Goal: Task Accomplishment & Management: Complete application form

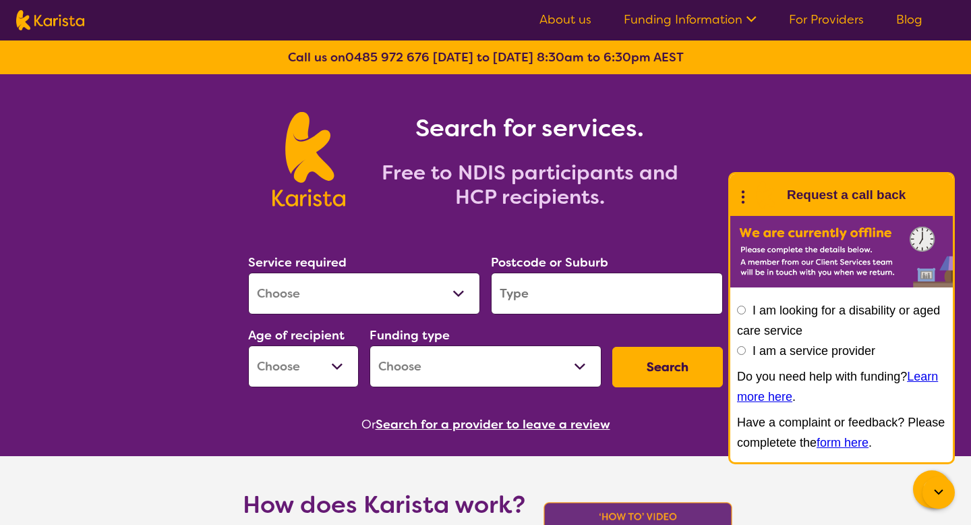
click at [741, 350] on input "I am a service provider" at bounding box center [741, 350] width 9 height 9
radio input "true"
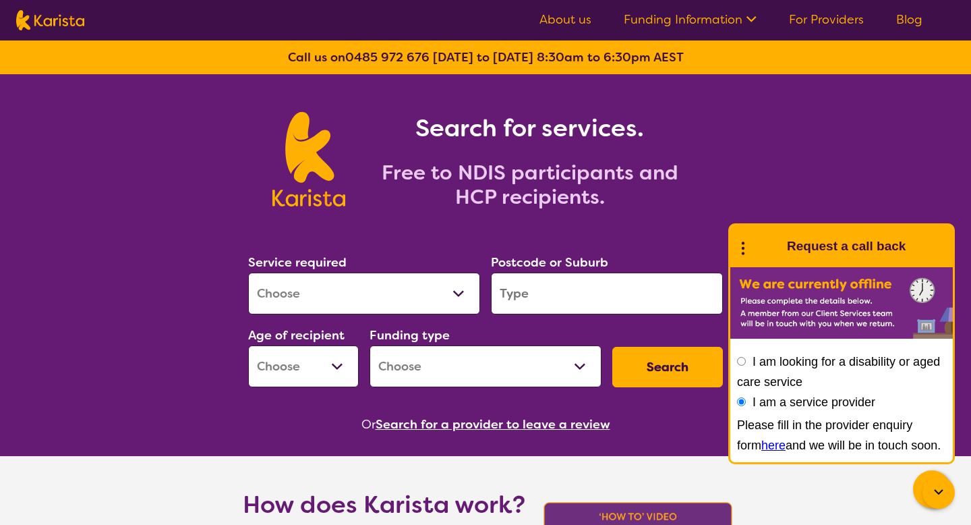
click at [768, 175] on div "Search for services. Free to NDIS participants and HCP recipients." at bounding box center [485, 144] width 971 height 140
click at [817, 18] on link "For Providers" at bounding box center [826, 19] width 75 height 16
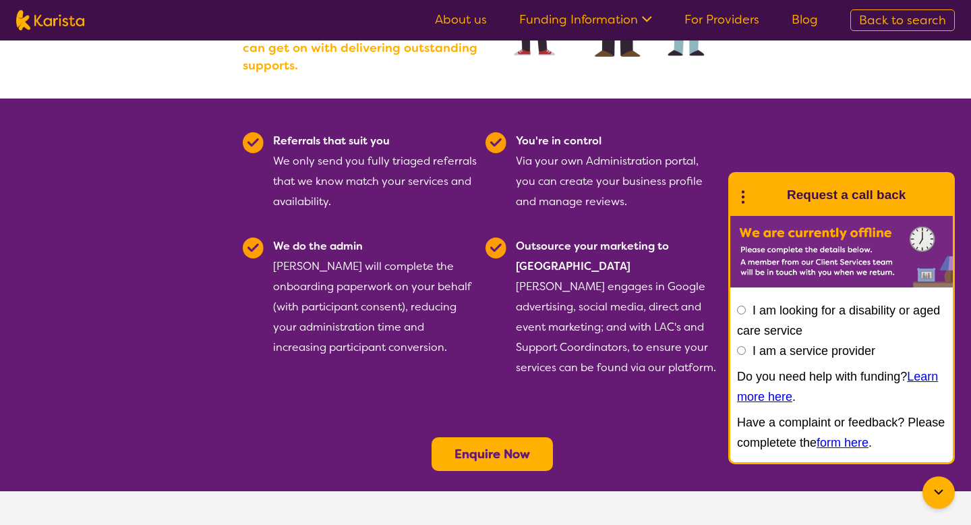
scroll to position [288, 0]
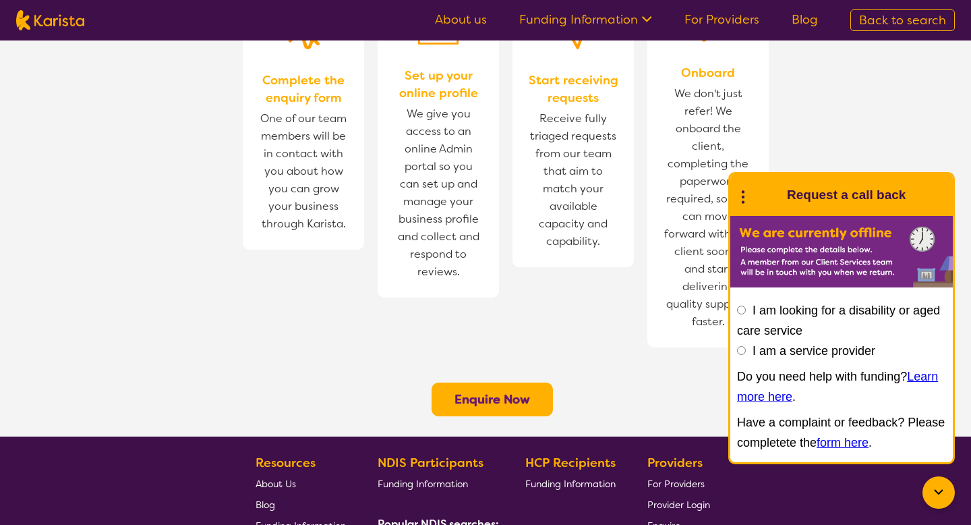
click at [489, 391] on b "Enquire Now" at bounding box center [493, 399] width 76 height 16
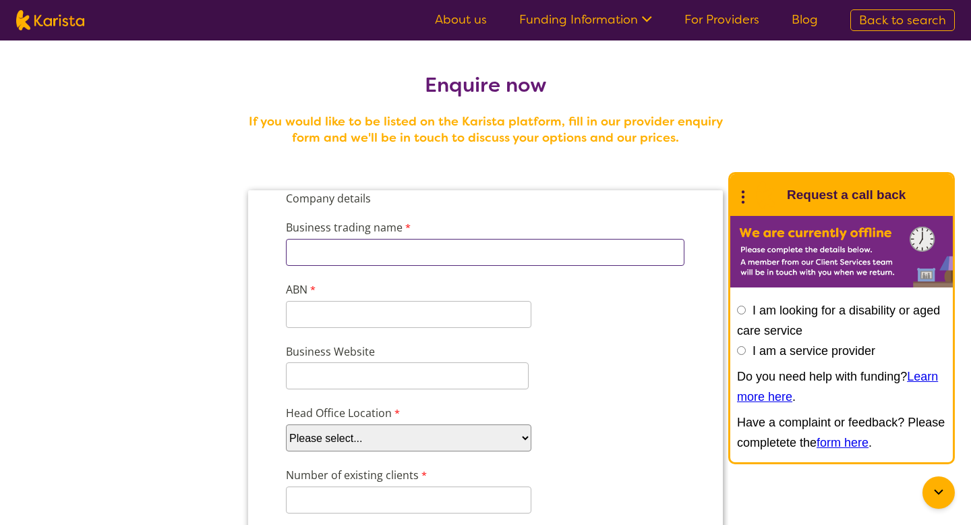
click at [427, 248] on input "Business trading name" at bounding box center [485, 252] width 399 height 27
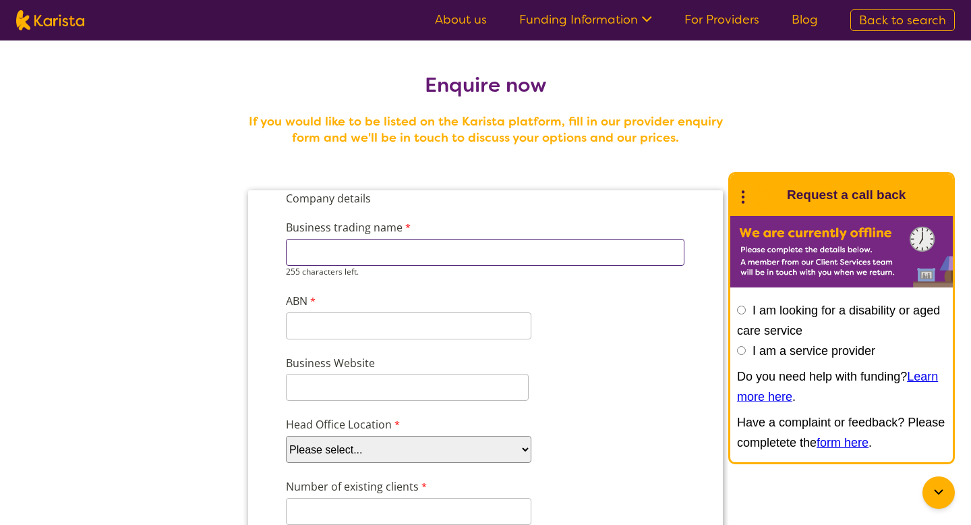
paste input "WISER CARE PTY LTD"
type input "WISER CARE PTY LTD"
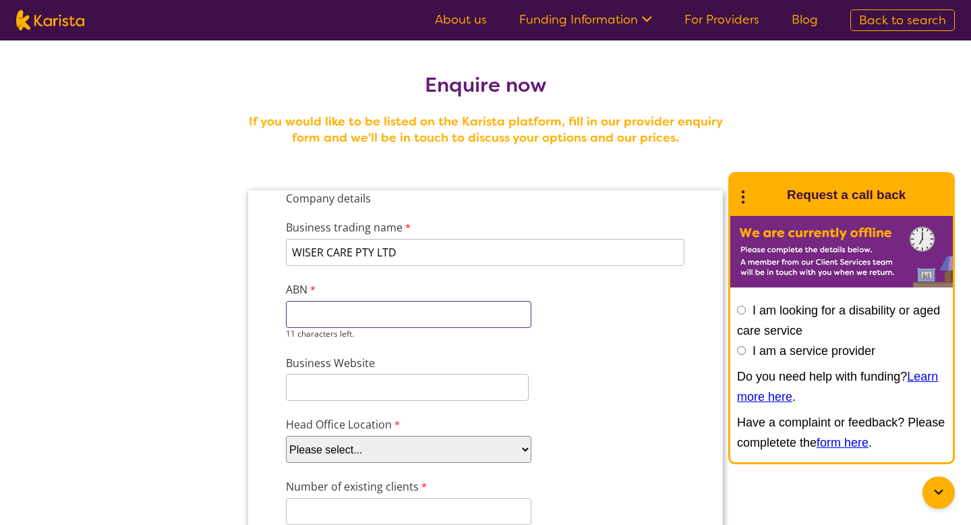
click at [335, 326] on input "ABN" at bounding box center [409, 314] width 246 height 27
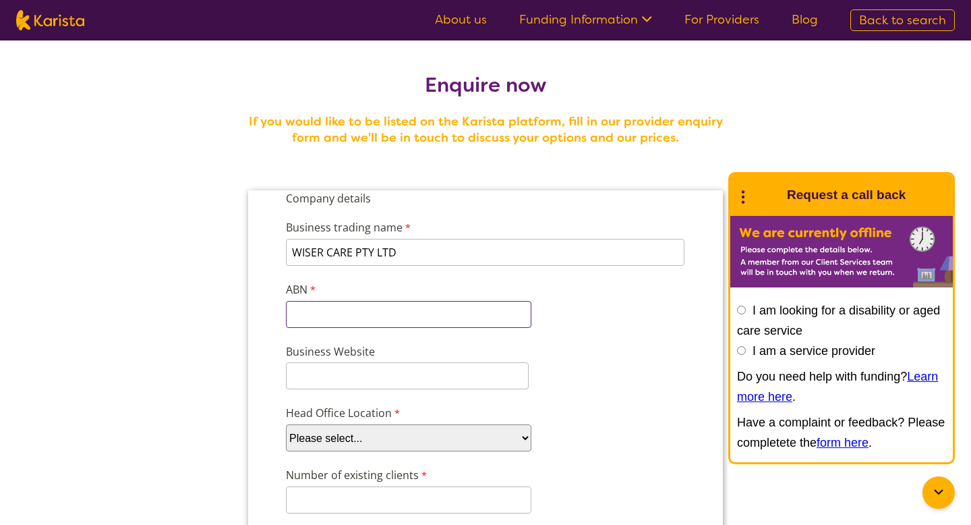
click at [299, 311] on input "ABN" at bounding box center [409, 314] width 246 height 27
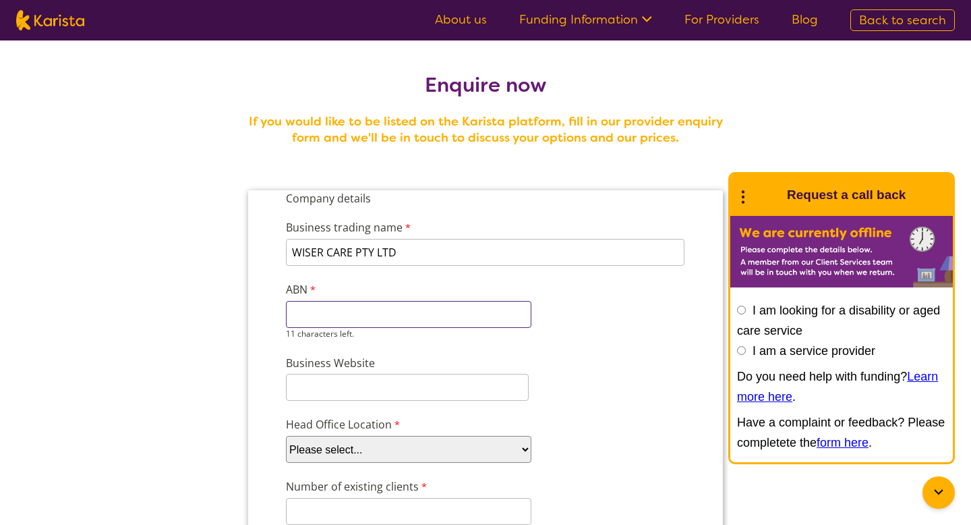
paste input "71 662 012"
click at [308, 314] on input "71 662 012" at bounding box center [409, 314] width 246 height 27
click at [324, 312] on input "71662 012" at bounding box center [409, 314] width 246 height 27
click at [327, 314] on input "71662 012" at bounding box center [409, 314] width 246 height 27
click at [345, 320] on input "71662012" at bounding box center [409, 314] width 246 height 27
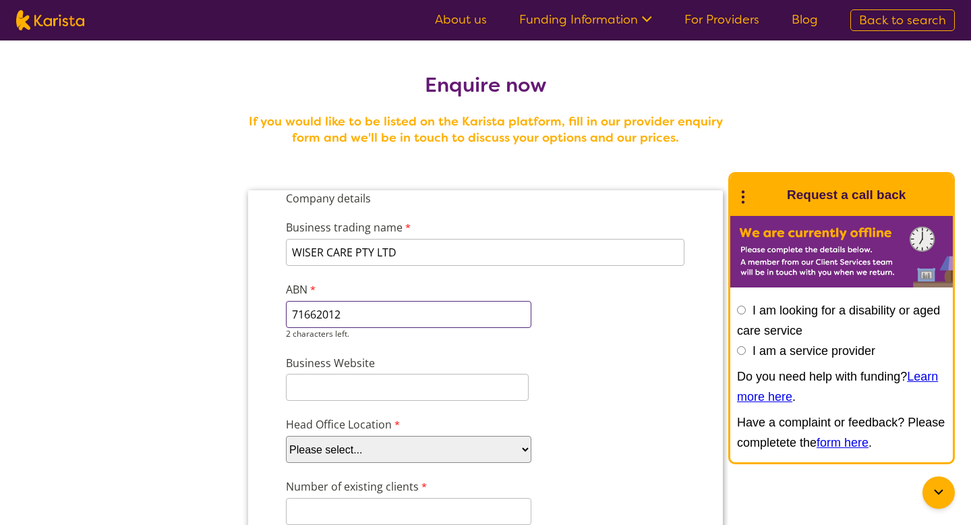
click at [343, 318] on input "71662012" at bounding box center [409, 314] width 246 height 27
type input "7166201264"
click at [295, 316] on input "7166201264" at bounding box center [409, 314] width 246 height 27
click at [302, 315] on input "7166201264" at bounding box center [409, 314] width 246 height 27
drag, startPoint x: 375, startPoint y: 320, endPoint x: 293, endPoint y: 319, distance: 82.3
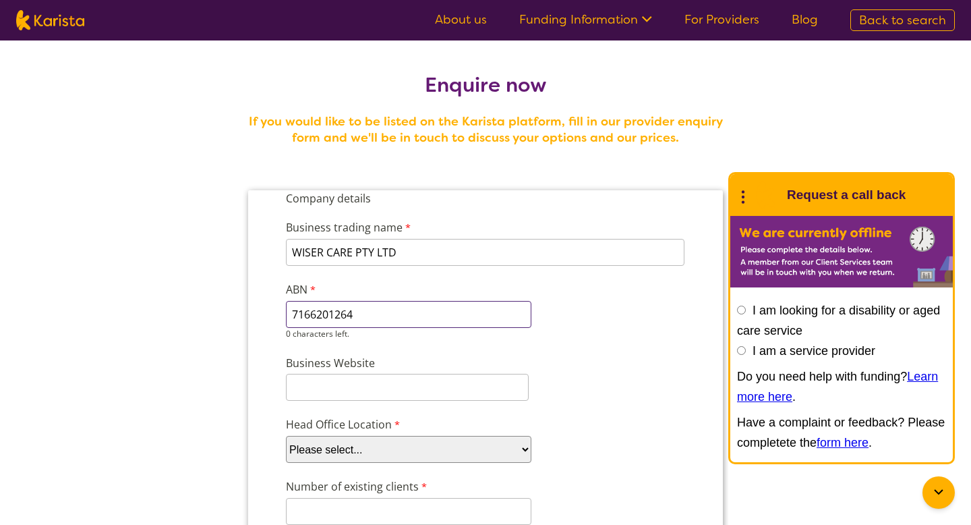
click at [292, 320] on input "7166201264" at bounding box center [409, 314] width 246 height 27
type input "71662012642"
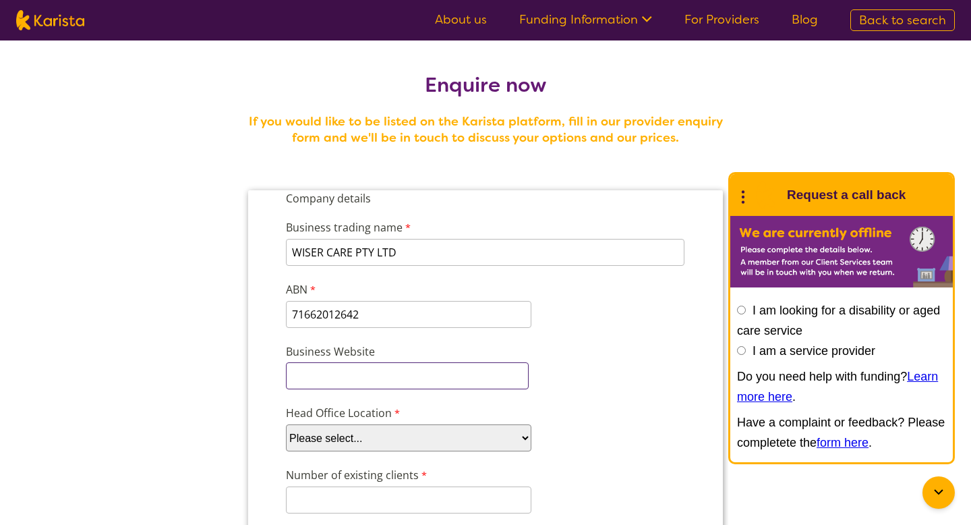
click at [343, 373] on input "Business Website" at bounding box center [407, 375] width 243 height 27
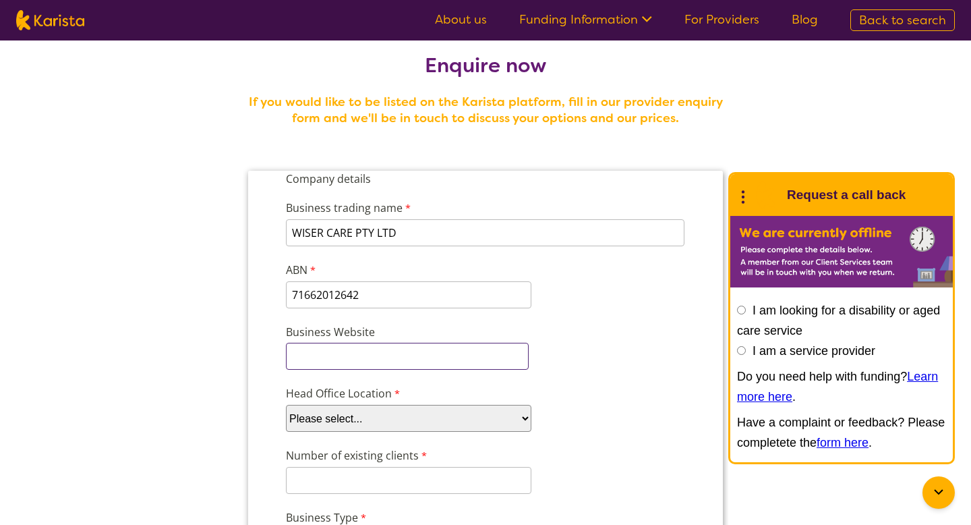
scroll to position [25, 0]
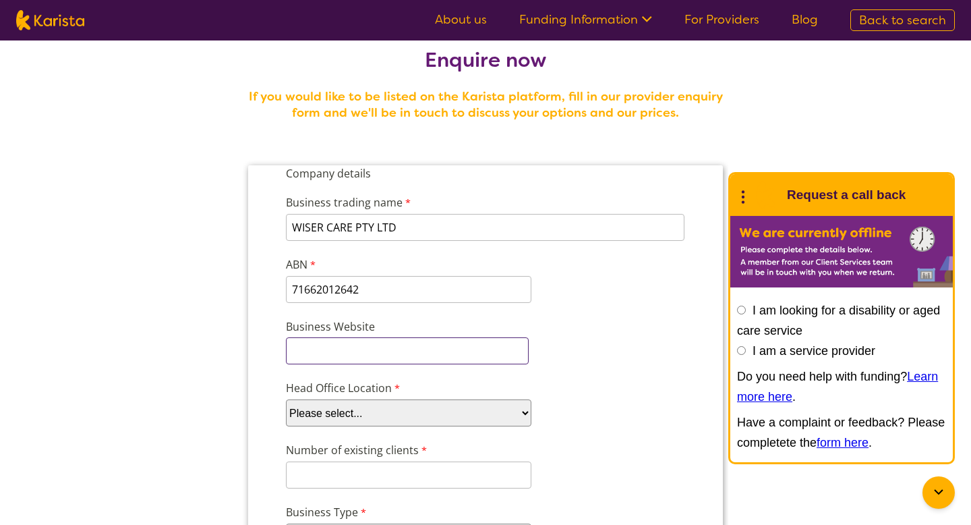
paste input "https://www.wisercare.com.au/"
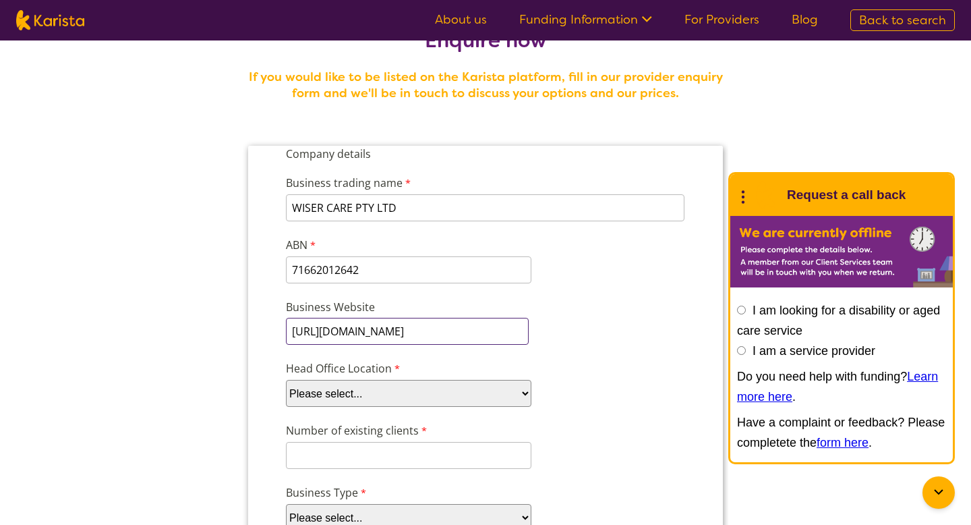
scroll to position [45, 0]
type input "https://www.wisercare.com.au"
click at [379, 387] on select "Please select... ACT NSW NT QLD SA TAS VIC WA" at bounding box center [409, 392] width 246 height 27
select select "tfa_97"
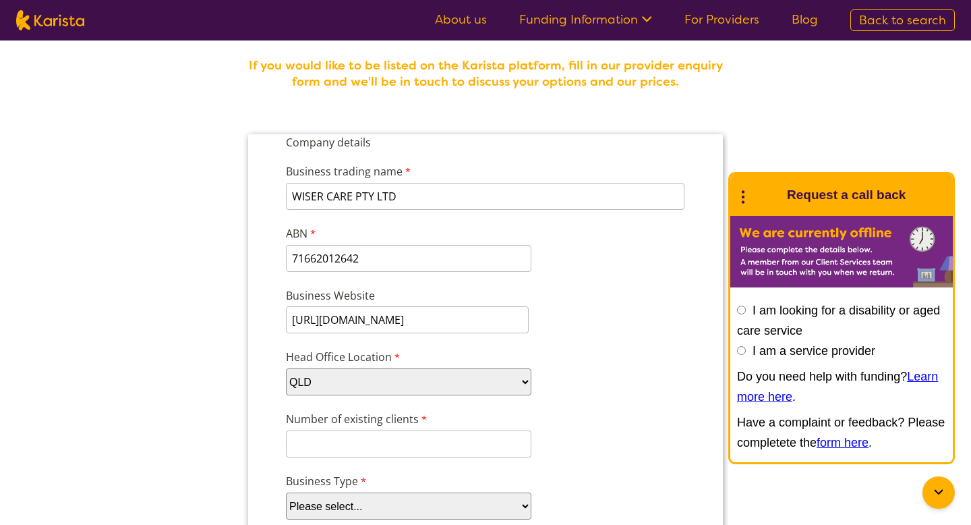
scroll to position [63, 0]
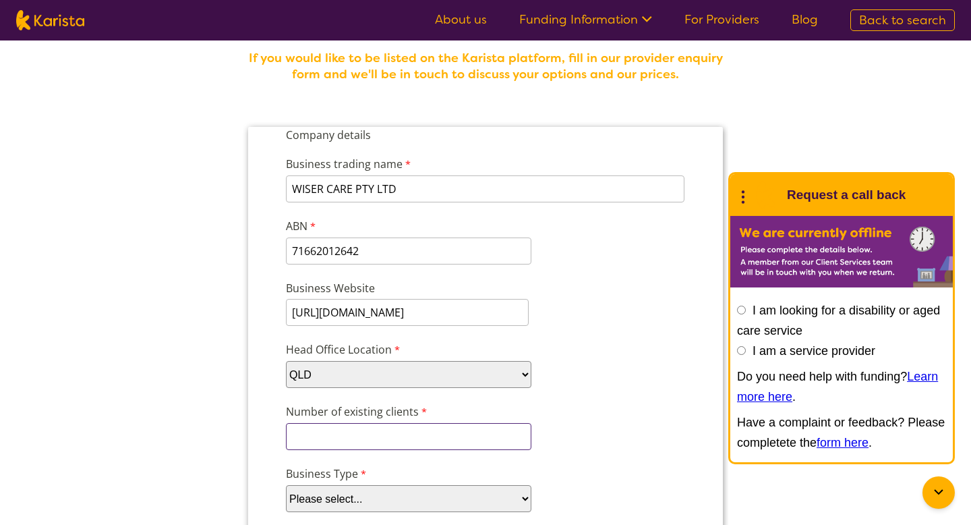
click at [318, 442] on input "Number of existing clients" at bounding box center [409, 436] width 246 height 27
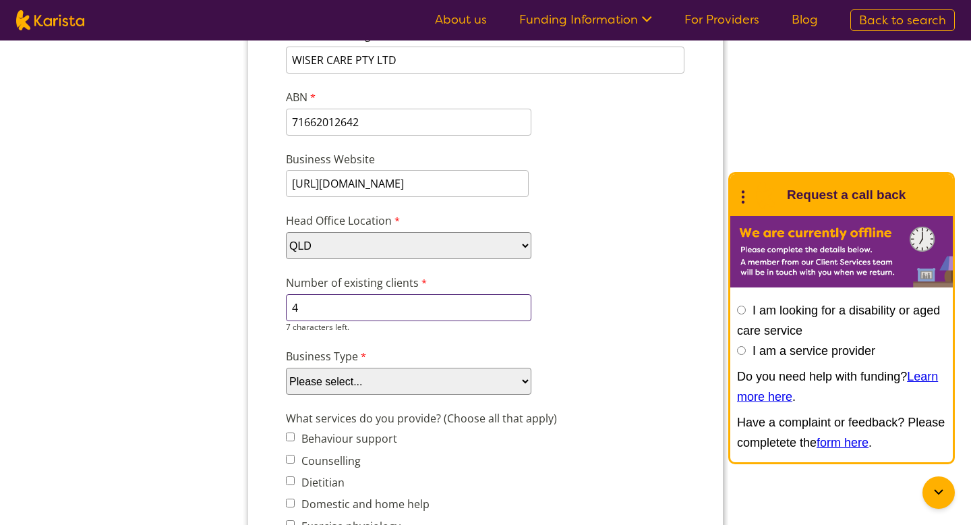
scroll to position [208, 0]
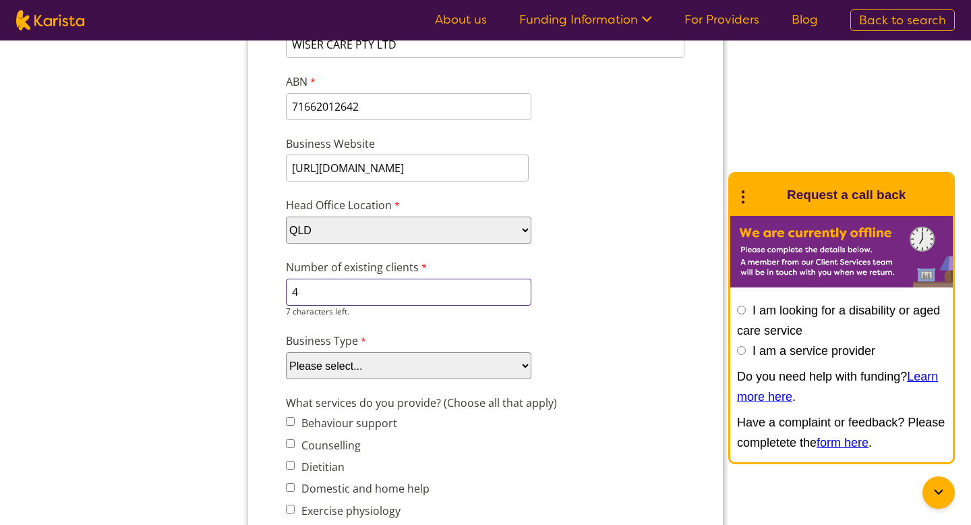
type input "4"
click at [374, 354] on select "Please select... Company Individual/Sole Trader Other (please specify)" at bounding box center [409, 365] width 246 height 27
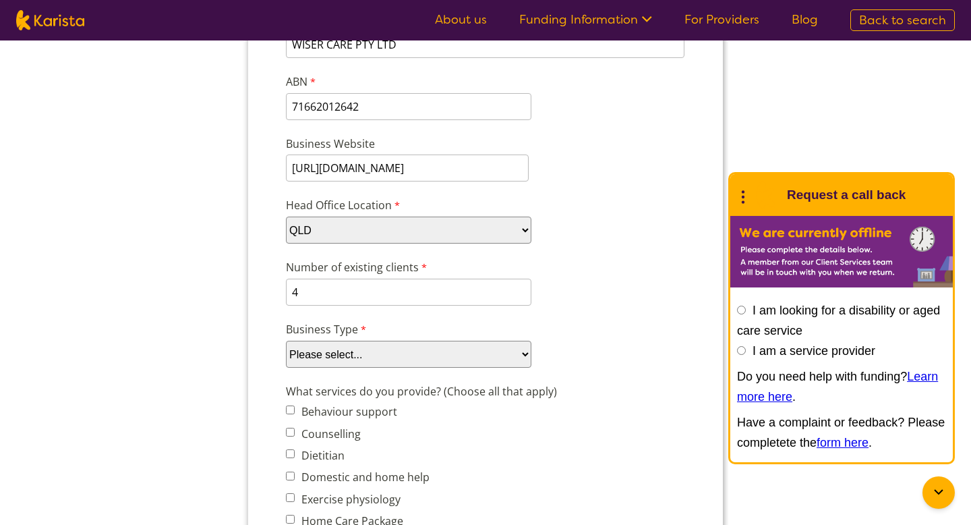
select select "tfa_87"
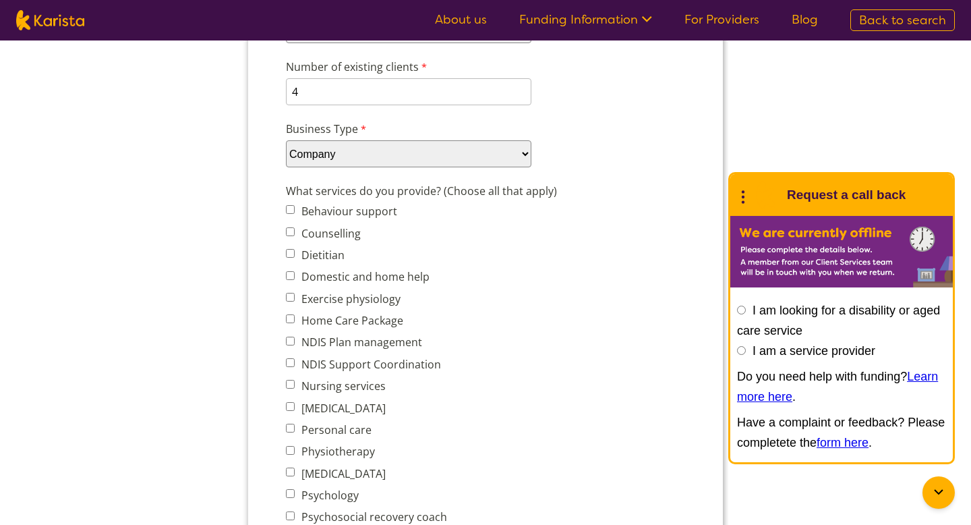
scroll to position [412, 0]
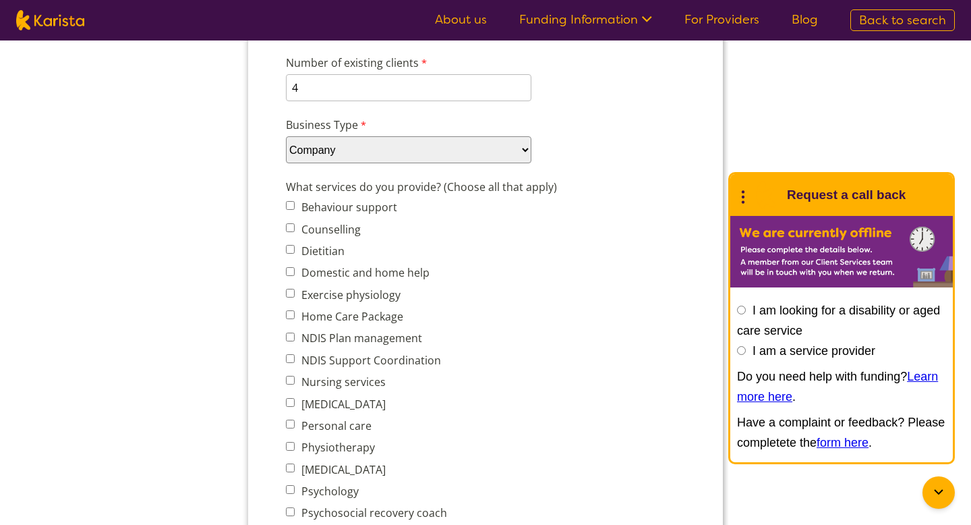
click at [316, 376] on label "Nursing services" at bounding box center [341, 381] width 88 height 15
click at [295, 376] on input "Nursing services" at bounding box center [290, 380] width 9 height 9
checkbox input "true"
click at [303, 422] on label "Personal care" at bounding box center [334, 425] width 74 height 15
click at [295, 422] on input "Personal care" at bounding box center [290, 424] width 9 height 9
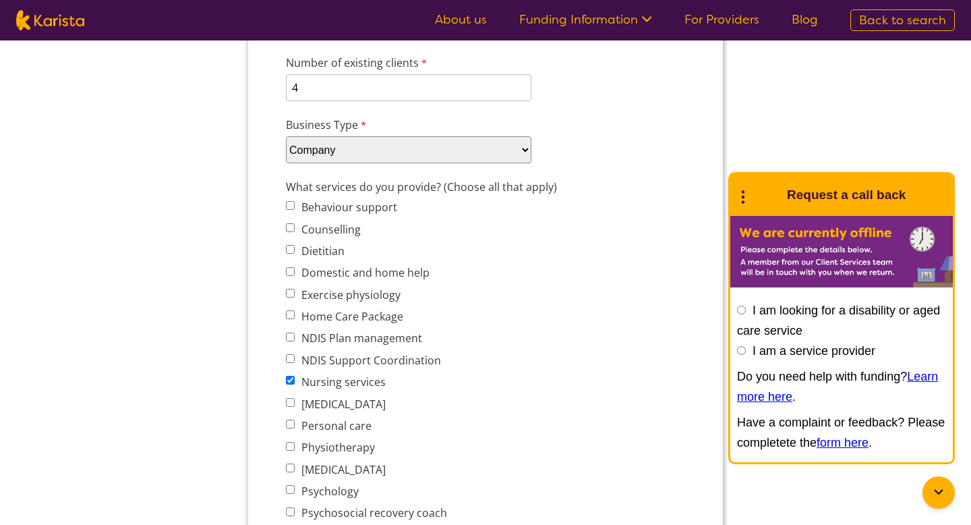
checkbox input "true"
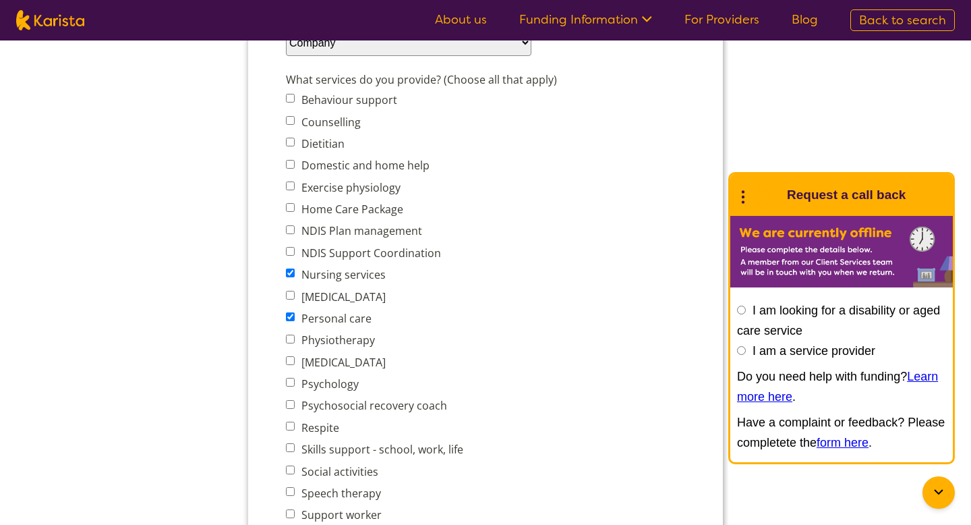
scroll to position [524, 0]
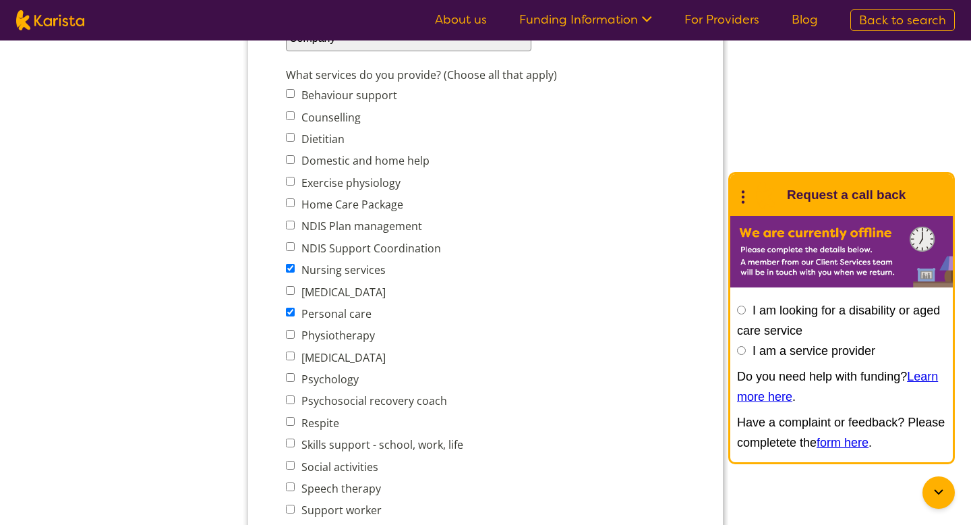
click at [303, 422] on label "Respite" at bounding box center [318, 423] width 42 height 15
click at [295, 422] on input "Respite" at bounding box center [290, 421] width 9 height 9
checkbox input "true"
click at [339, 441] on label "Skills support - school, work, life" at bounding box center [380, 444] width 166 height 15
click at [295, 441] on input "Skills support - school, work, life" at bounding box center [290, 442] width 9 height 9
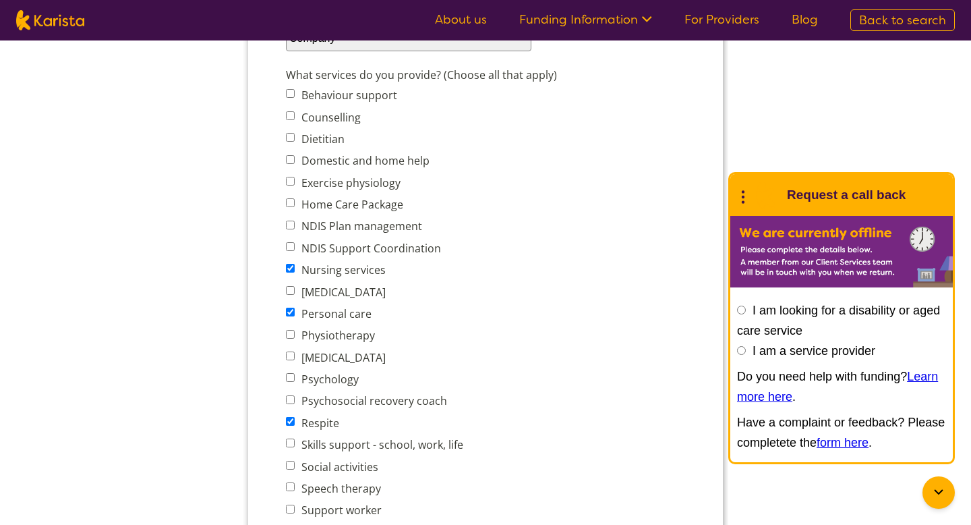
checkbox input "true"
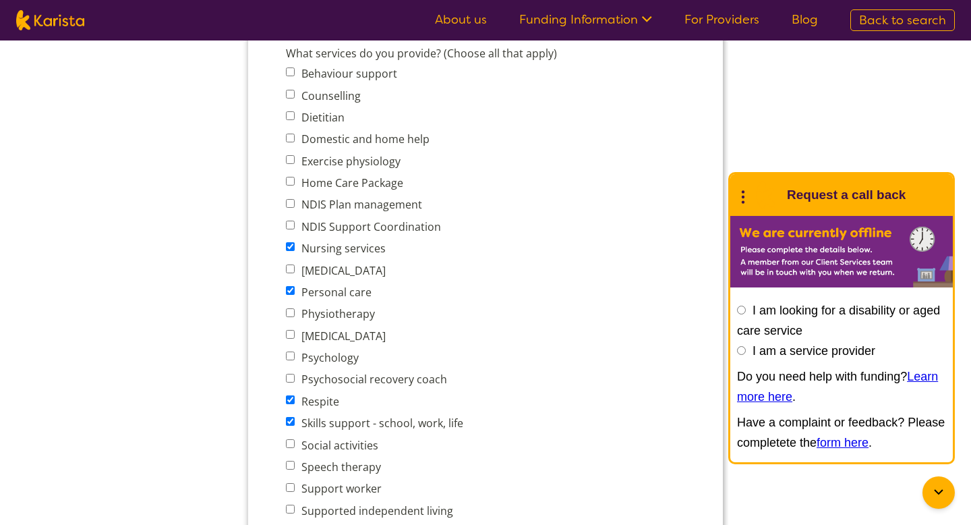
scroll to position [548, 0]
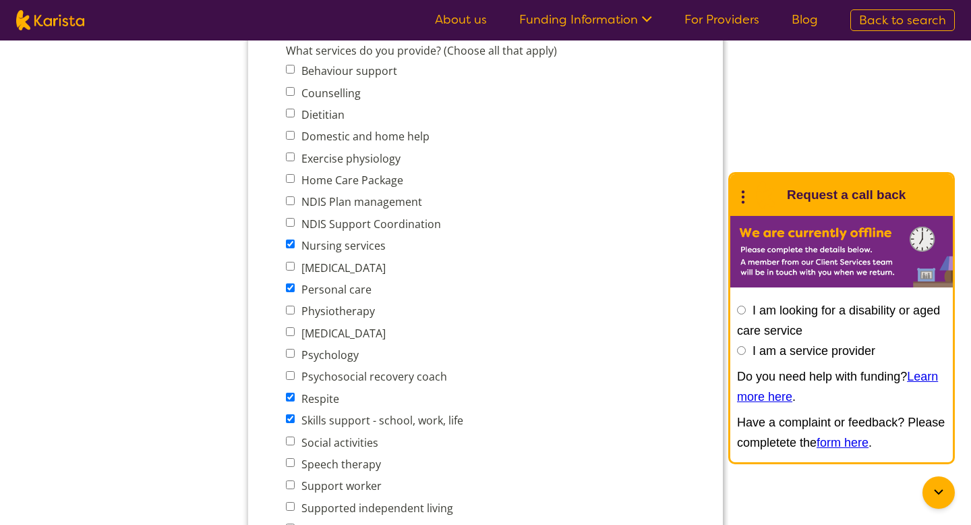
click at [331, 436] on label "Social activities" at bounding box center [337, 442] width 81 height 15
click at [295, 436] on input "Social activities" at bounding box center [290, 440] width 9 height 9
checkbox input "true"
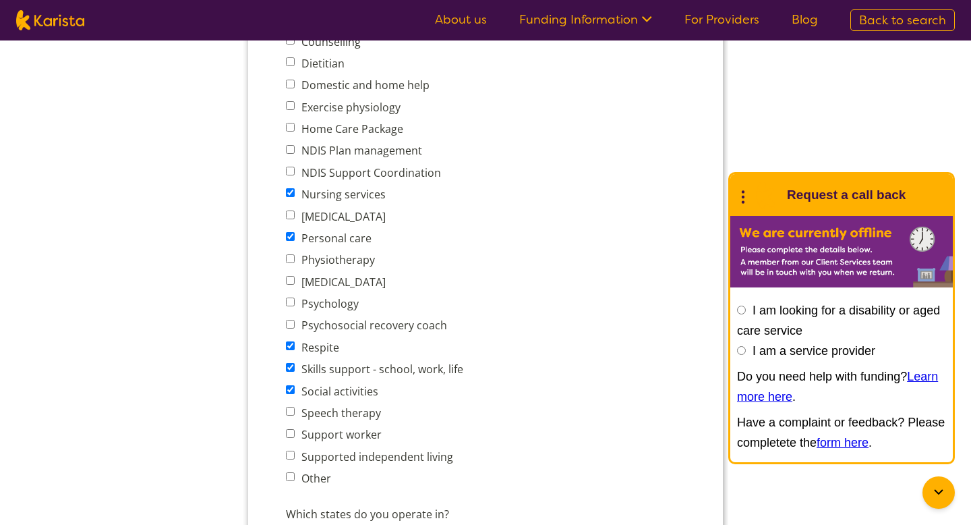
scroll to position [602, 0]
click at [321, 426] on label "Support worker" at bounding box center [339, 432] width 84 height 15
click at [295, 427] on input "Support worker" at bounding box center [290, 431] width 9 height 9
checkbox input "true"
click at [331, 449] on label "Supported independent living" at bounding box center [375, 454] width 156 height 15
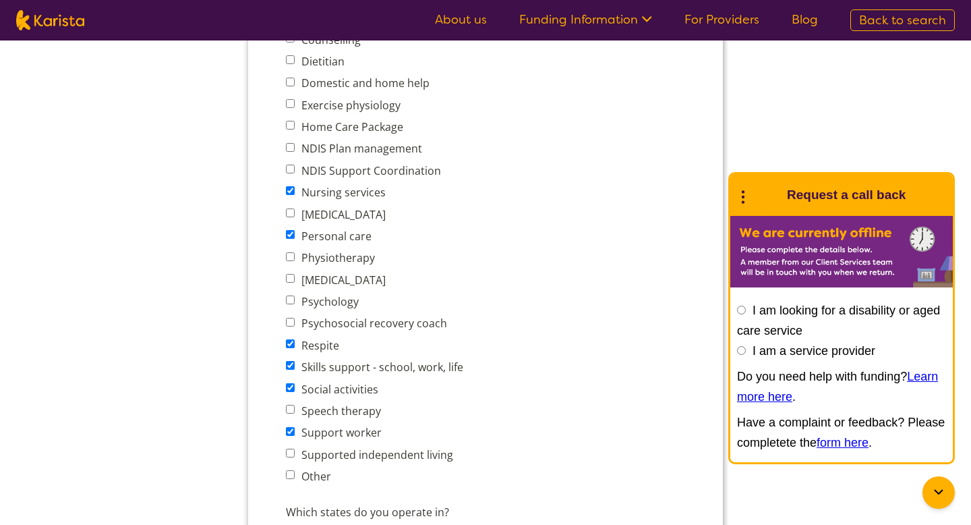
click at [295, 449] on input "Supported independent living" at bounding box center [290, 453] width 9 height 9
checkbox input "true"
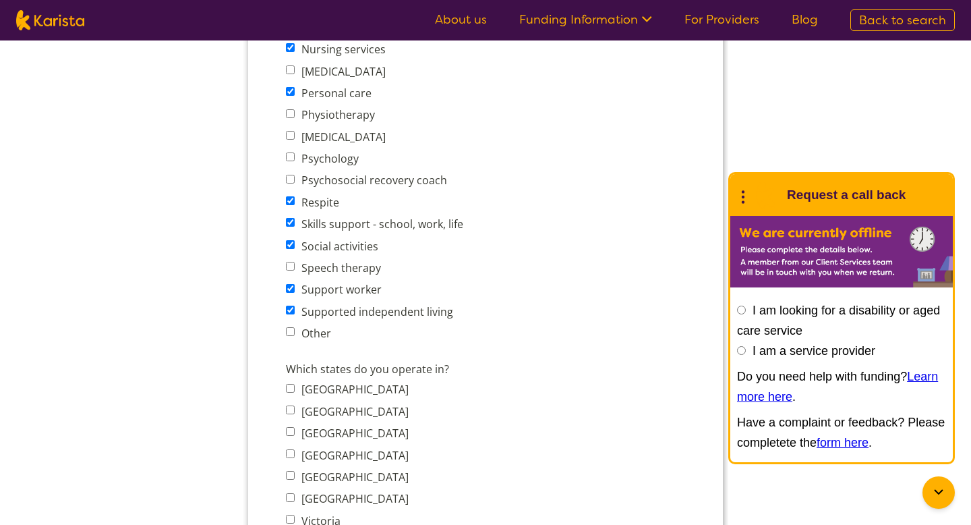
scroll to position [747, 0]
click at [305, 324] on label "Other" at bounding box center [314, 331] width 34 height 15
click at [295, 325] on input "Other" at bounding box center [290, 329] width 9 height 9
checkbox input "true"
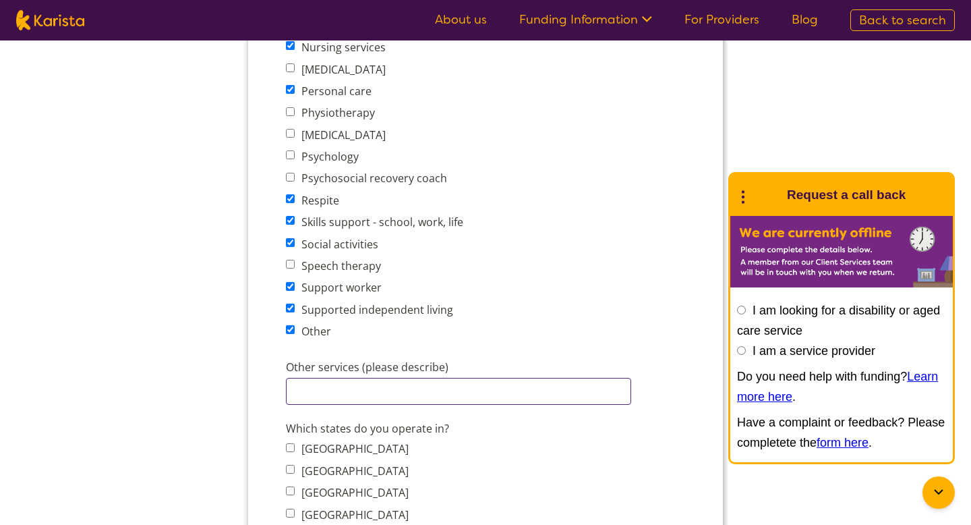
click at [337, 391] on input "Other services (please describe)" at bounding box center [458, 391] width 345 height 27
click at [335, 384] on input "School holiday" at bounding box center [458, 391] width 345 height 27
click at [370, 379] on input "School Holiday" at bounding box center [458, 391] width 345 height 27
click at [366, 385] on input "School Holiday" at bounding box center [458, 391] width 345 height 27
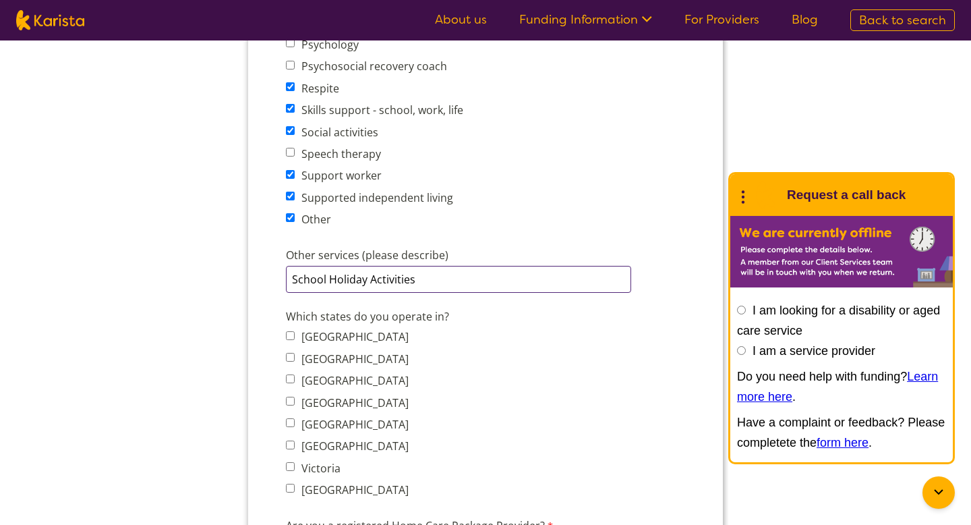
scroll to position [865, 0]
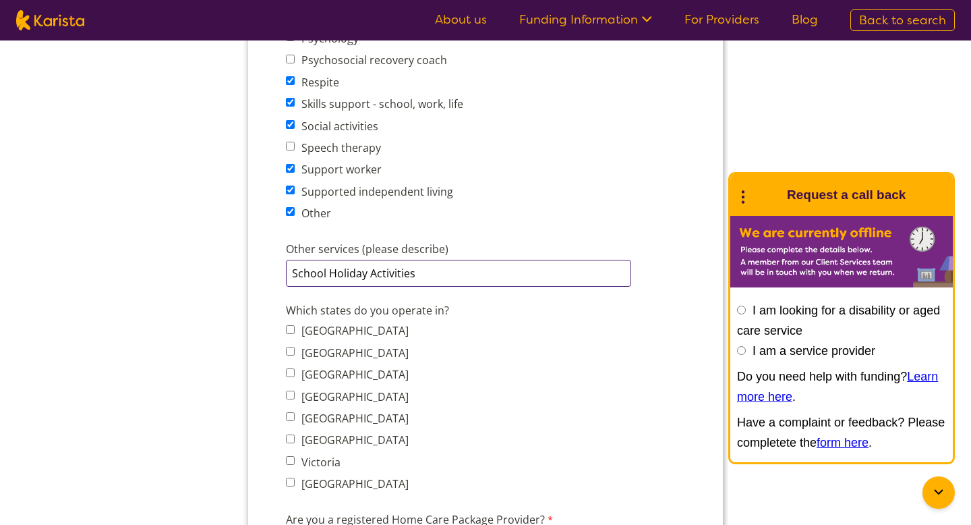
type input "School Holiday Activities"
click at [302, 395] on span "Queensland" at bounding box center [351, 396] width 131 height 19
click at [304, 389] on label "Queensland" at bounding box center [352, 396] width 111 height 15
click at [295, 391] on input "Queensland" at bounding box center [290, 395] width 9 height 9
checkbox input "true"
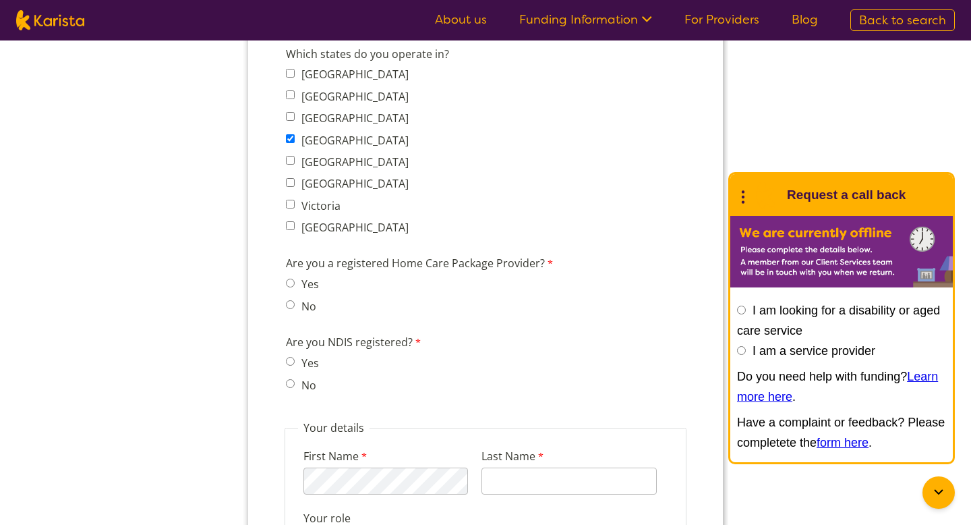
scroll to position [1123, 0]
click at [289, 277] on input "Yes" at bounding box center [290, 281] width 9 height 9
radio input "true"
click at [391, 253] on label "Are you a registered Home Care Package Provider?" at bounding box center [426, 263] width 281 height 20
click at [294, 298] on input "No" at bounding box center [290, 302] width 9 height 9
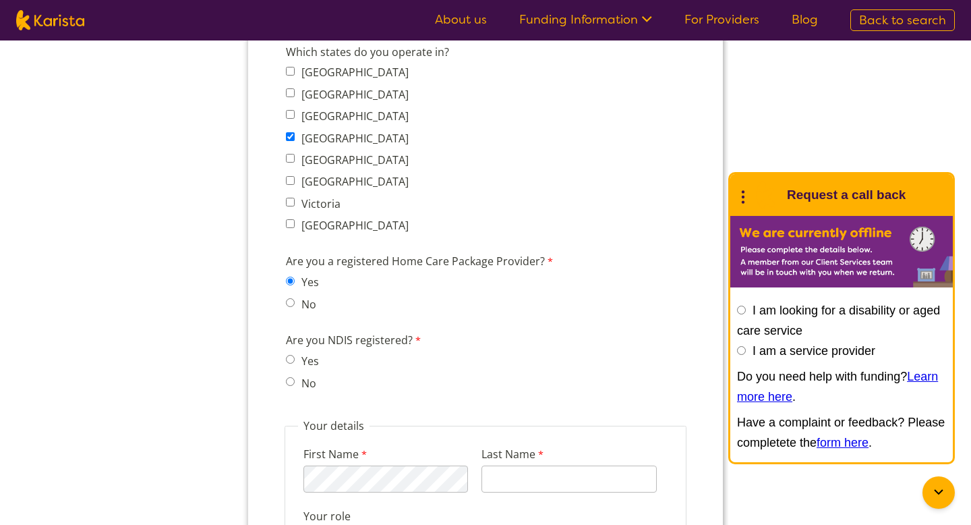
radio input "true"
click at [292, 351] on span "Yes" at bounding box center [306, 360] width 41 height 19
click at [289, 355] on input "Yes" at bounding box center [290, 359] width 9 height 9
radio input "true"
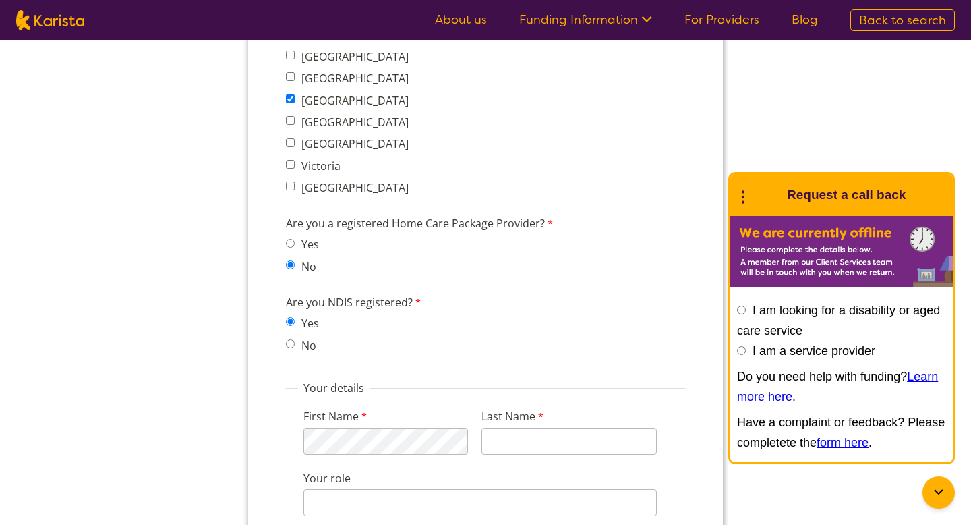
scroll to position [1172, 0]
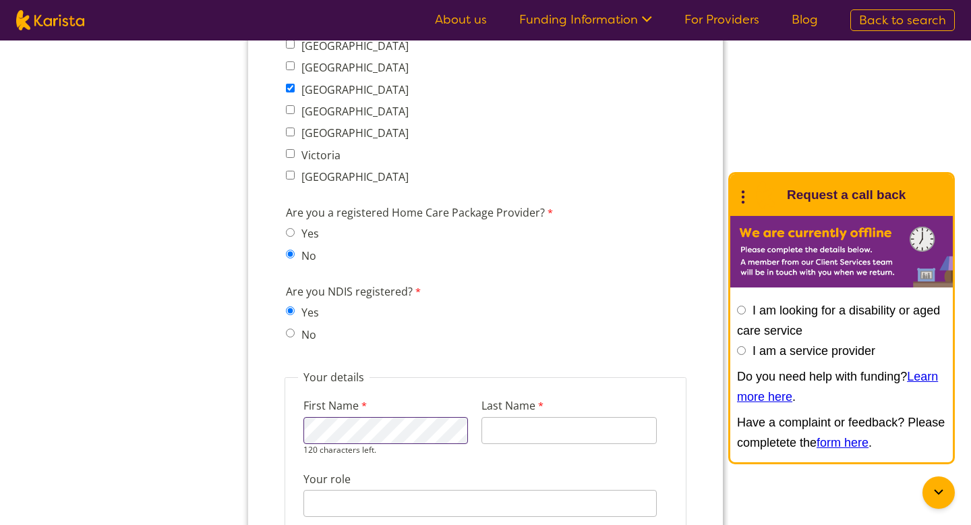
type input "O'Callaghan"
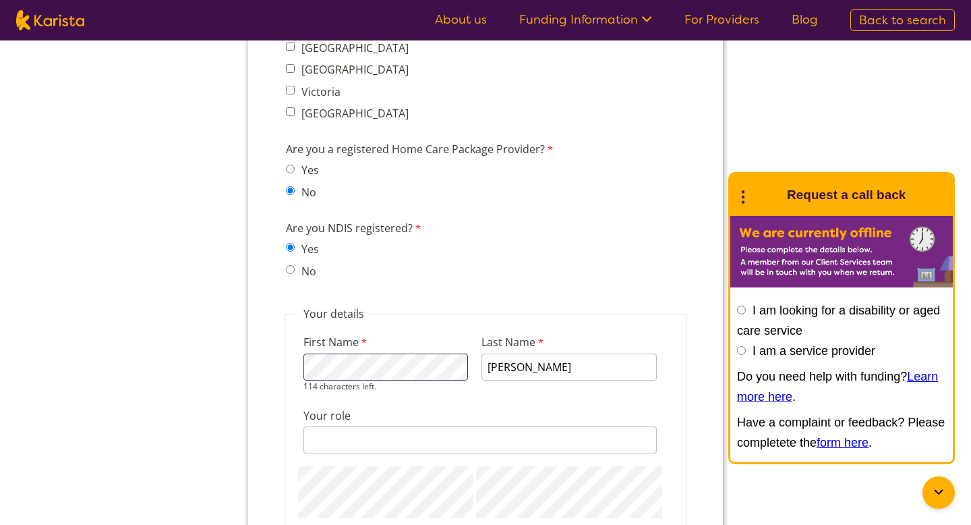
scroll to position [1253, 0]
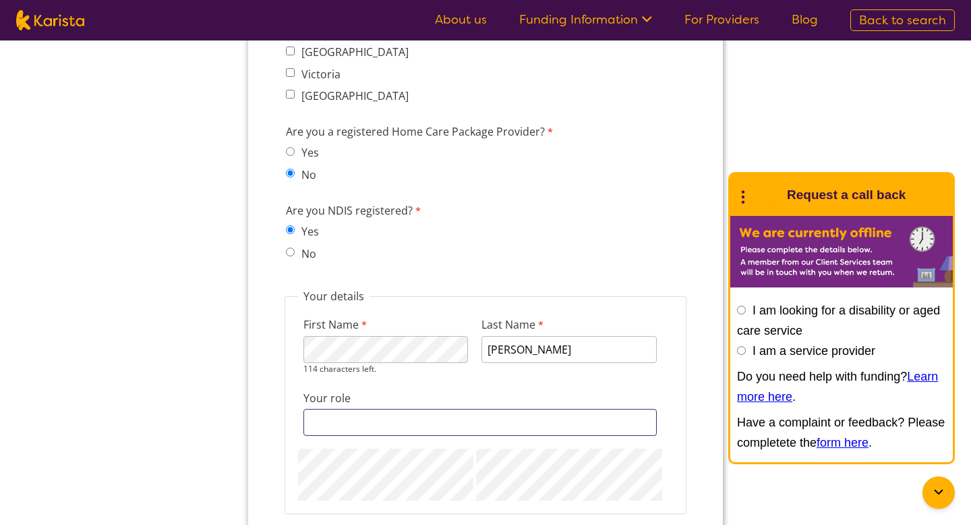
click at [442, 416] on div "128 characters left." at bounding box center [480, 422] width 353 height 27
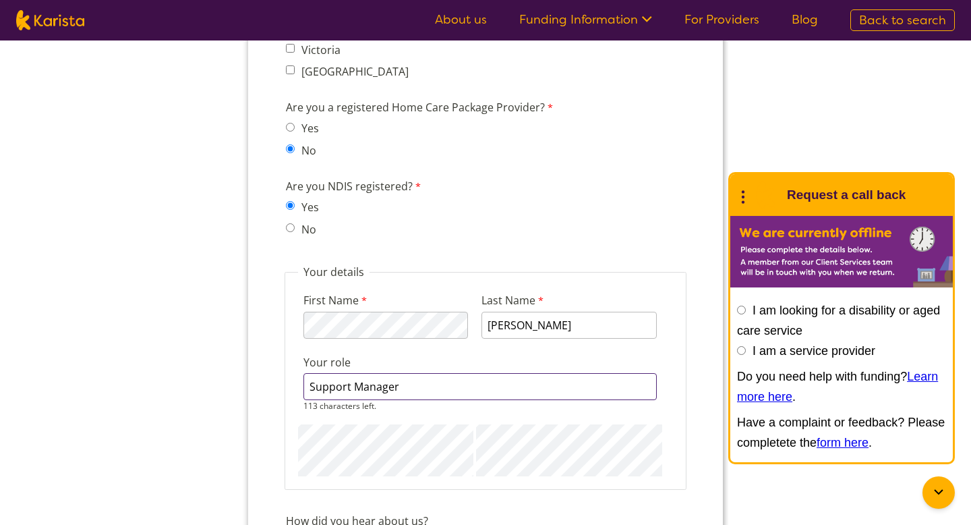
scroll to position [1280, 0]
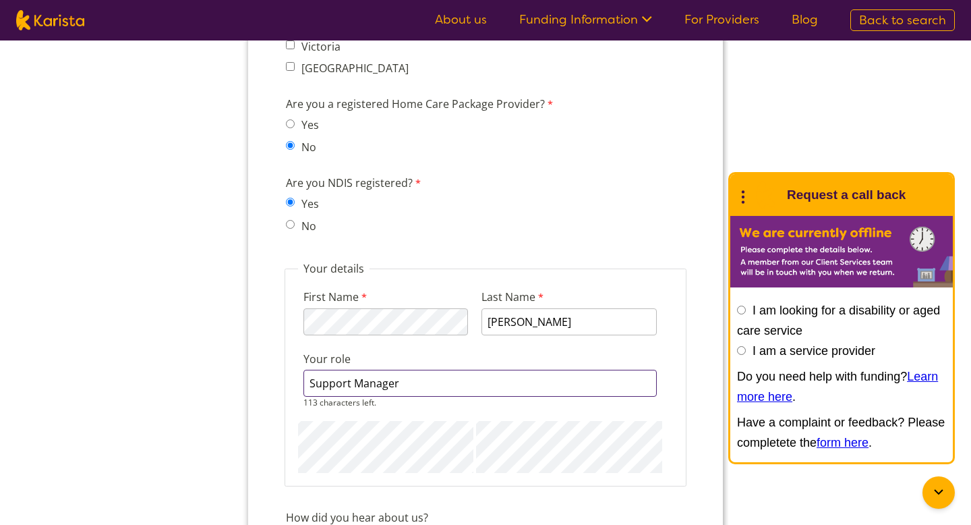
type input "Support Manager"
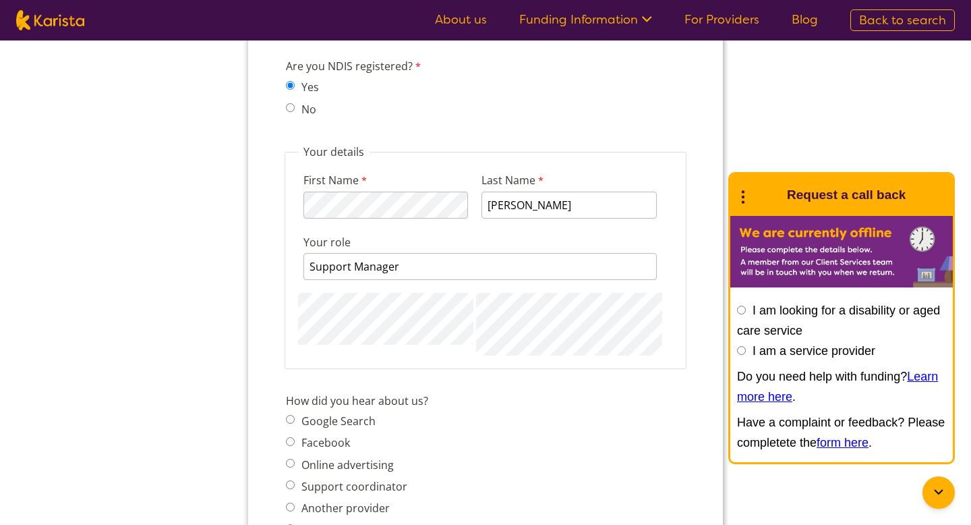
scroll to position [1402, 0]
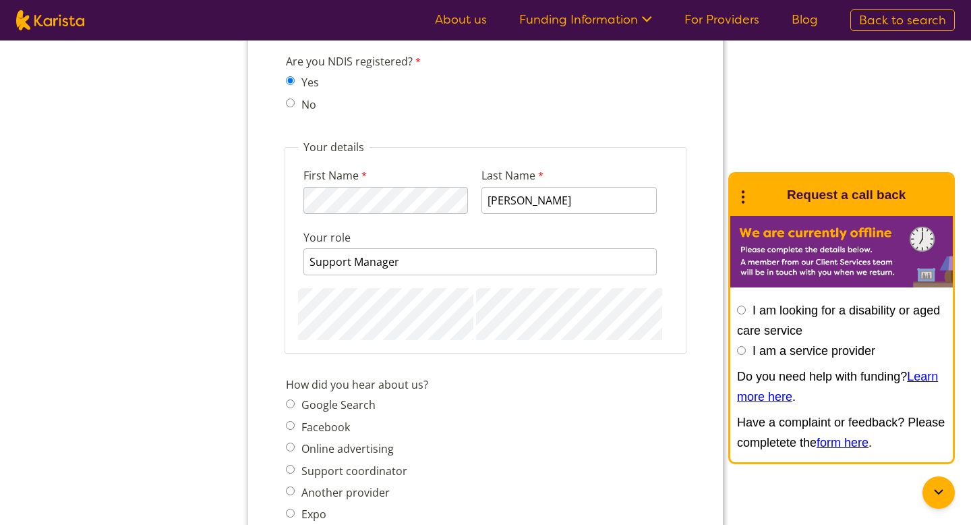
click at [351, 400] on span "Google Search" at bounding box center [351, 404] width 130 height 19
click at [353, 397] on label "Google Search" at bounding box center [336, 404] width 78 height 15
click at [295, 399] on input "Google Search" at bounding box center [290, 403] width 9 height 9
radio input "true"
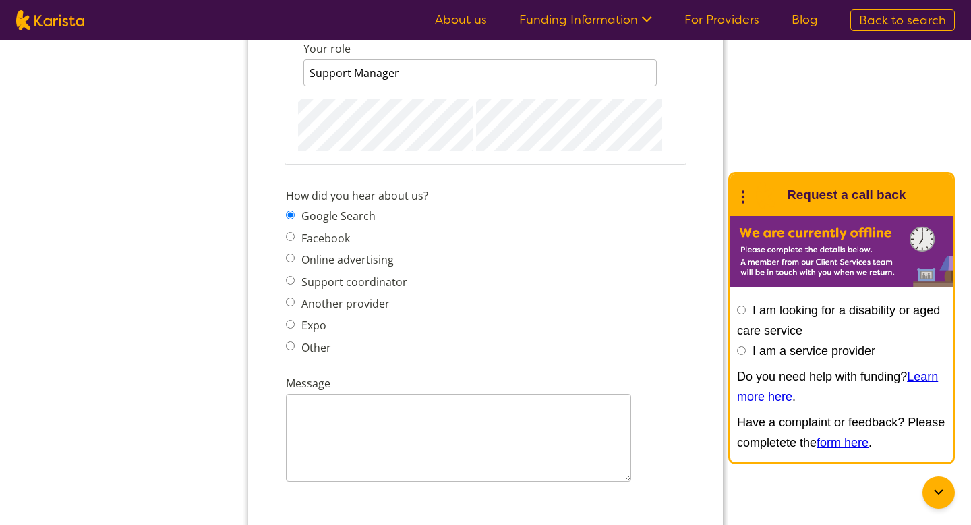
scroll to position [1591, 0]
click at [329, 413] on textarea "Message" at bounding box center [458, 437] width 345 height 88
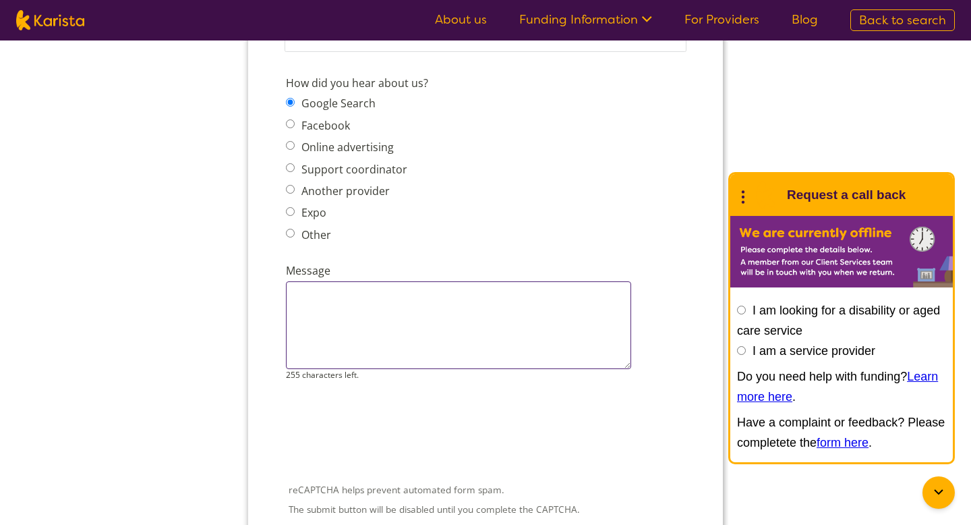
scroll to position [1707, 0]
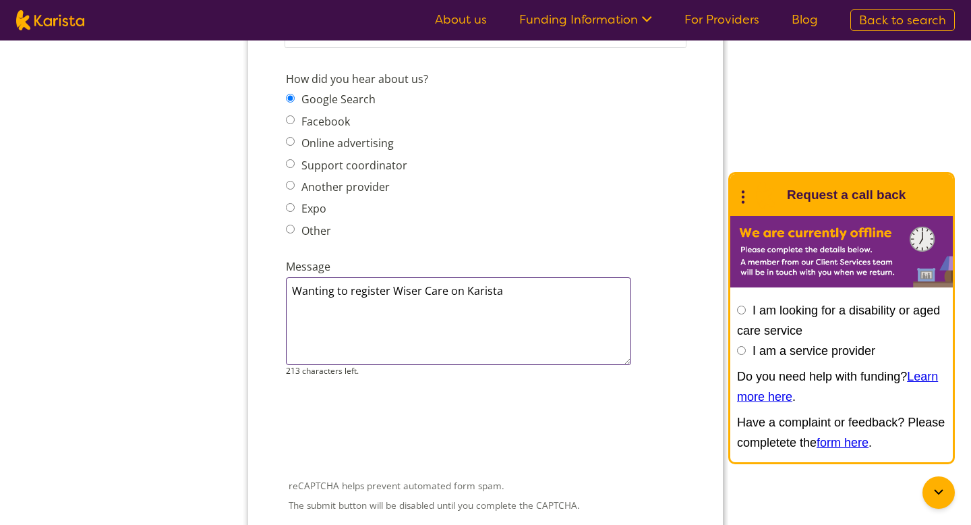
type textarea "Wanting to register Wiser Care on Karista"
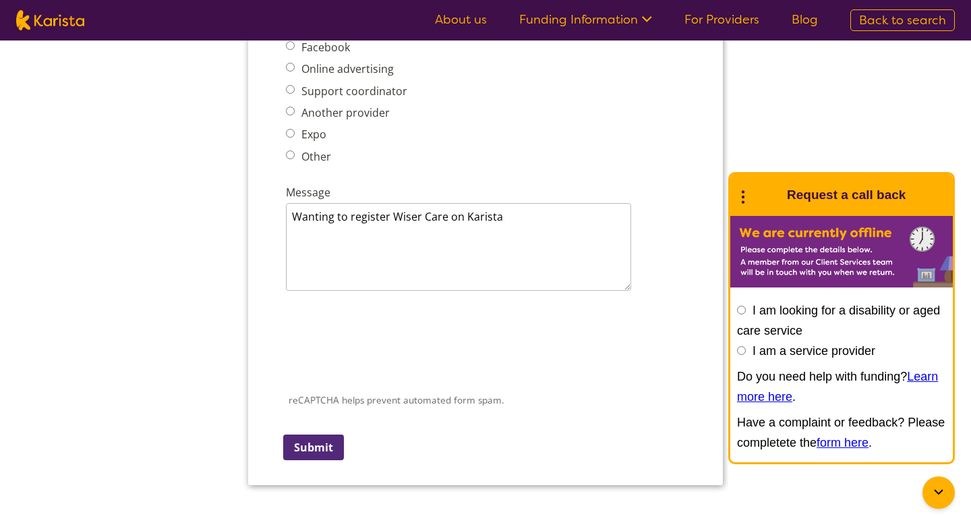
scroll to position [1792, 0]
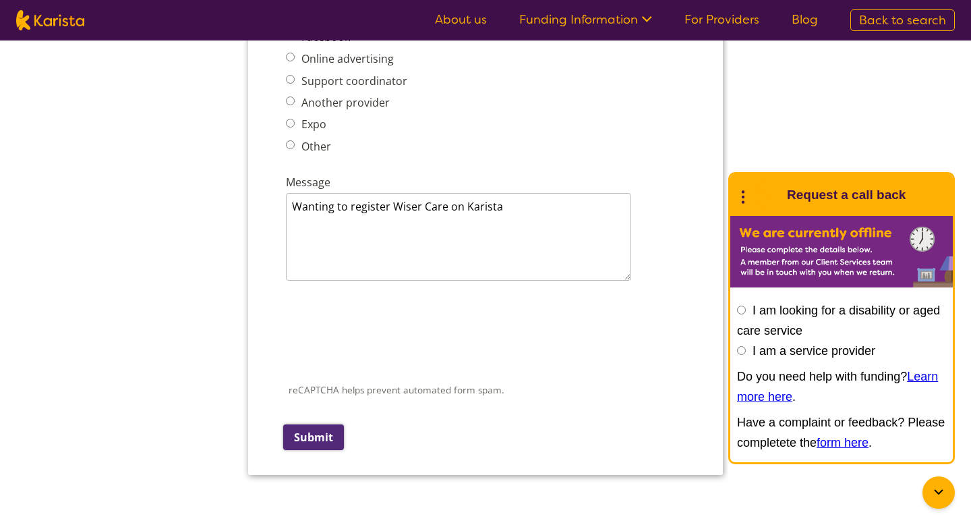
click at [314, 424] on input "Submit" at bounding box center [313, 437] width 61 height 26
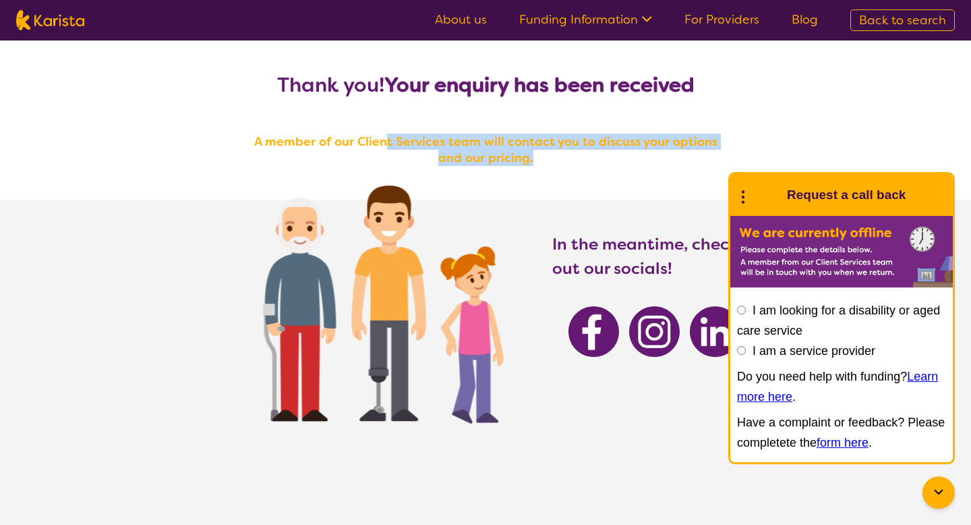
drag, startPoint x: 371, startPoint y: 138, endPoint x: 549, endPoint y: 152, distance: 178.7
click at [549, 152] on h4 "A member of our Client Services team will contact you to discuss your options a…" at bounding box center [486, 150] width 486 height 32
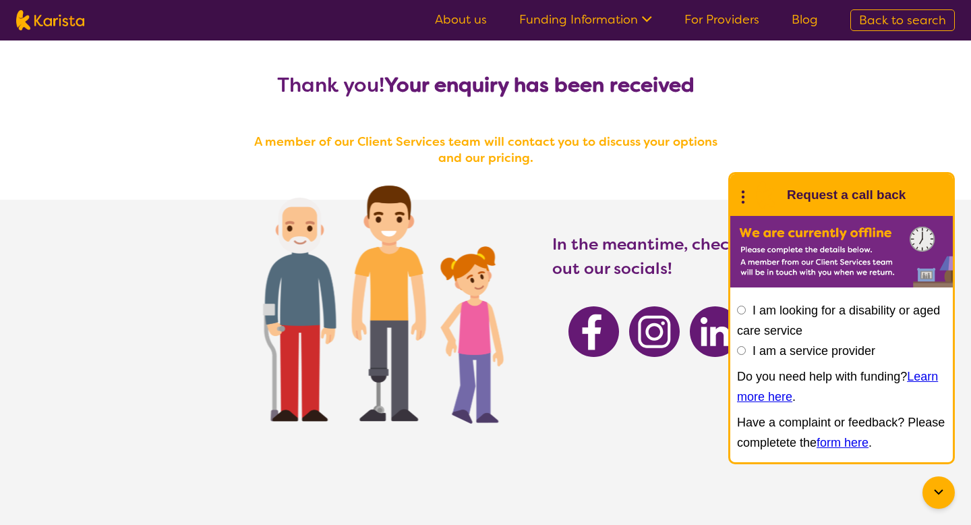
click at [776, 121] on div "Thank you! Your enquiry has been received A member of our Client Services team …" at bounding box center [485, 303] width 971 height 527
